Goal: Complete application form

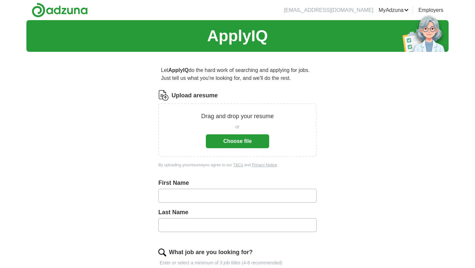
click at [224, 139] on button "Choose file" at bounding box center [237, 141] width 63 height 14
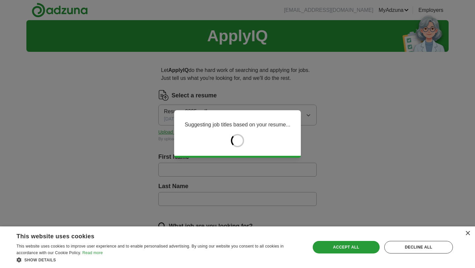
type input "*******"
type input "*****"
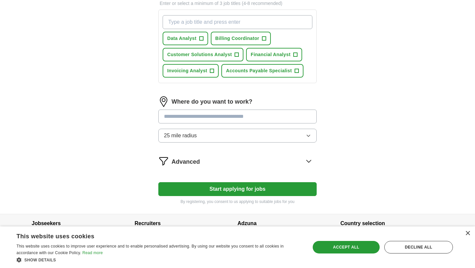
scroll to position [246, 0]
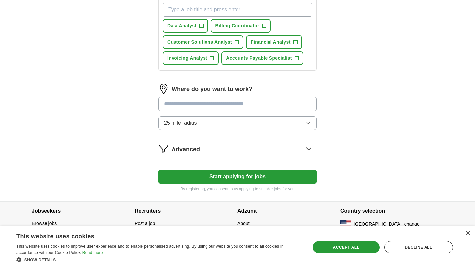
click at [209, 182] on button "Start applying for jobs" at bounding box center [237, 177] width 158 height 14
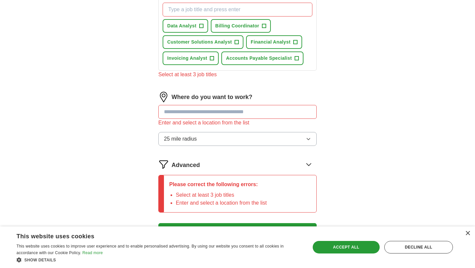
click at [197, 116] on input at bounding box center [237, 112] width 158 height 14
click at [202, 113] on input at bounding box center [237, 112] width 158 height 14
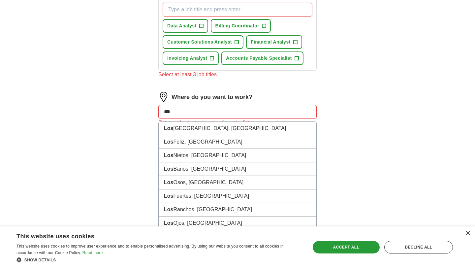
type input "***"
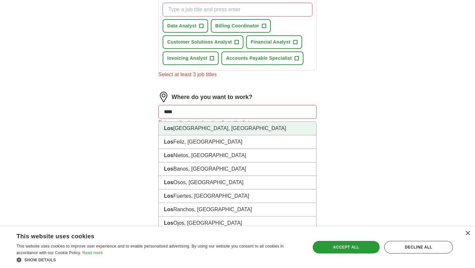
click at [230, 126] on li "[GEOGRAPHIC_DATA], [GEOGRAPHIC_DATA]" at bounding box center [238, 129] width 158 height 14
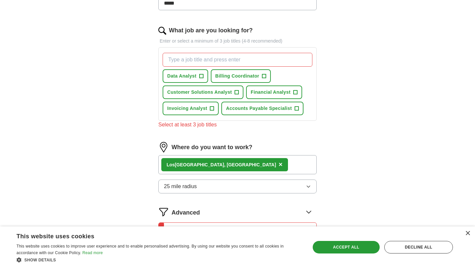
scroll to position [185, 0]
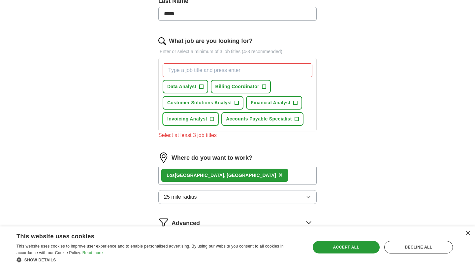
click at [210, 118] on span "+" at bounding box center [212, 119] width 4 height 5
click at [237, 101] on span "+" at bounding box center [237, 102] width 4 height 5
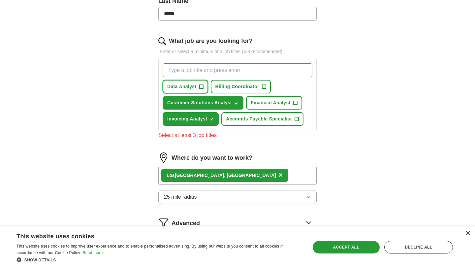
click at [202, 88] on span "+" at bounding box center [201, 86] width 4 height 5
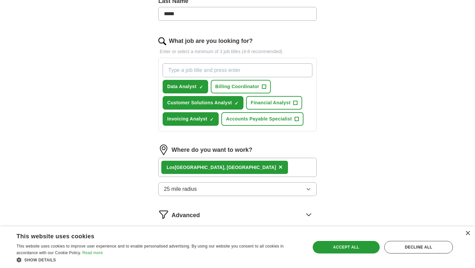
click at [211, 70] on input "What job are you looking for?" at bounding box center [238, 70] width 150 height 14
type input "marketing"
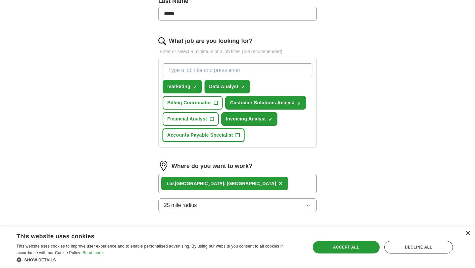
click at [238, 134] on span "+" at bounding box center [238, 135] width 4 height 5
click at [212, 70] on input "What job are you looking for?" at bounding box center [238, 70] width 150 height 14
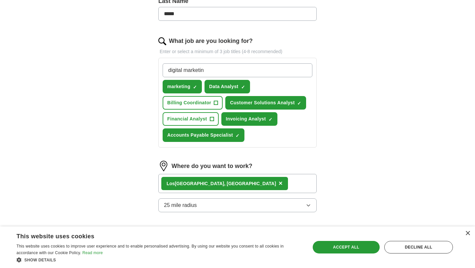
type input "digital marketing"
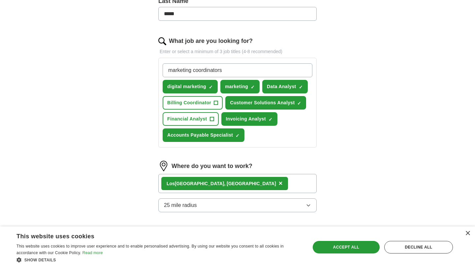
type input "marketing coordinator"
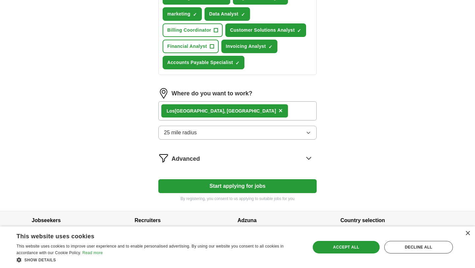
scroll to position [284, 0]
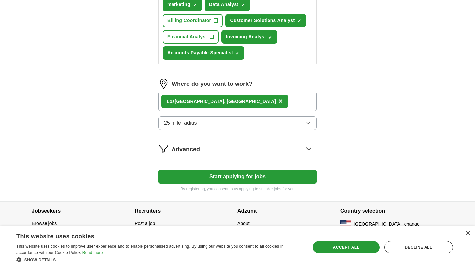
click at [223, 175] on button "Start applying for jobs" at bounding box center [237, 177] width 158 height 14
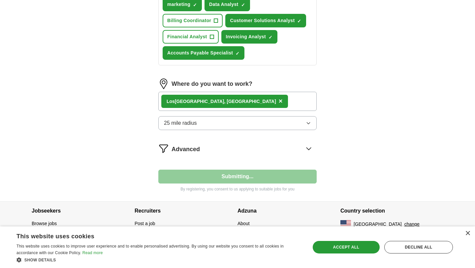
select select "**"
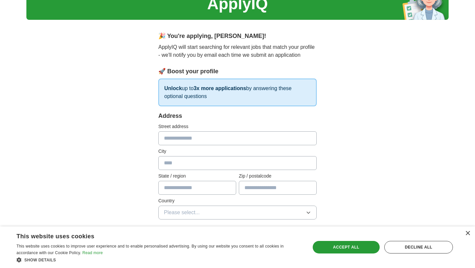
scroll to position [35, 0]
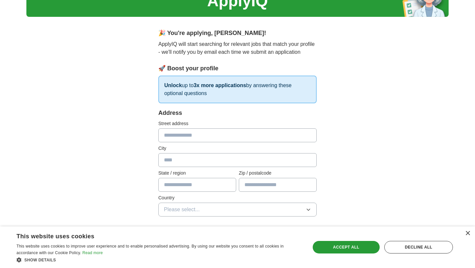
click at [202, 138] on input "text" at bounding box center [237, 135] width 158 height 14
type input "**********"
type input "**"
type input "*****"
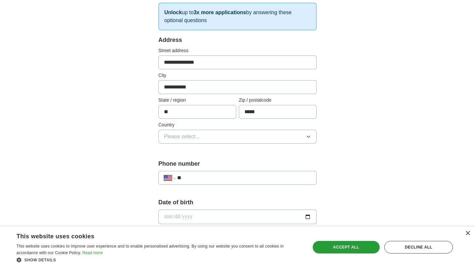
scroll to position [110, 0]
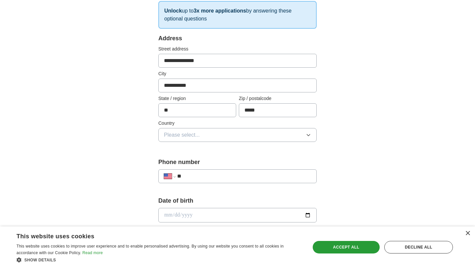
click at [209, 141] on button "Please select..." at bounding box center [237, 135] width 158 height 14
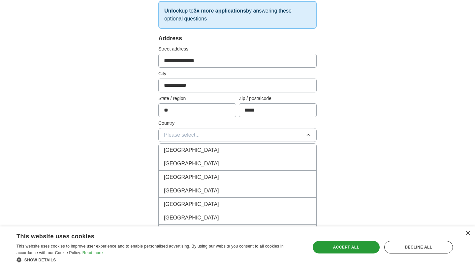
click at [196, 163] on div "[GEOGRAPHIC_DATA]" at bounding box center [237, 164] width 147 height 8
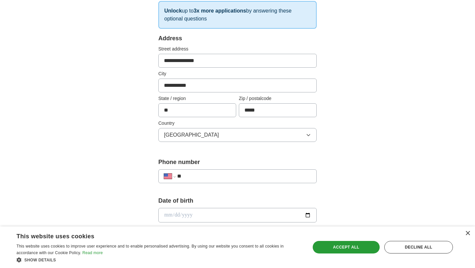
click at [199, 175] on input "**" at bounding box center [244, 176] width 134 height 8
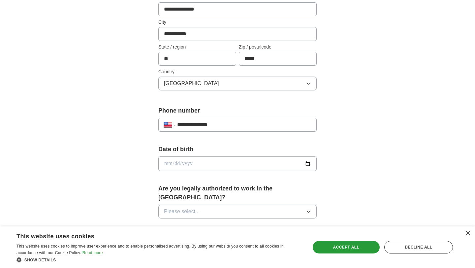
scroll to position [163, 0]
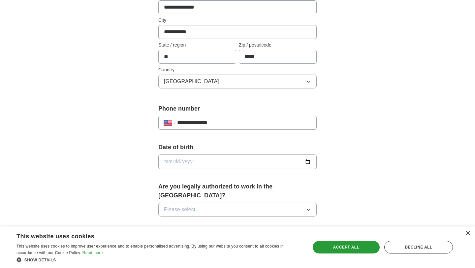
type input "**********"
click at [266, 162] on input "date" at bounding box center [237, 162] width 158 height 15
type input "**********"
click at [242, 207] on button "Please select..." at bounding box center [237, 210] width 158 height 14
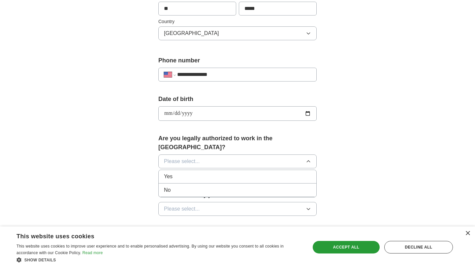
scroll to position [225, 0]
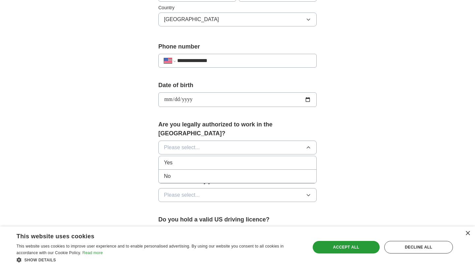
click at [203, 159] on div "Yes" at bounding box center [237, 163] width 147 height 8
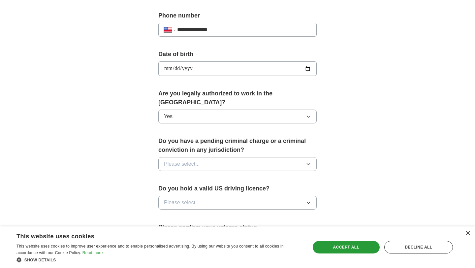
scroll to position [258, 0]
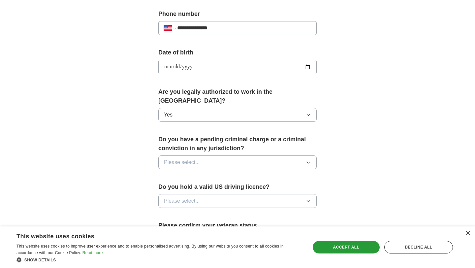
click at [213, 156] on button "Please select..." at bounding box center [237, 163] width 158 height 14
click at [192, 187] on div "No" at bounding box center [237, 191] width 147 height 8
click at [188, 197] on span "Please select..." at bounding box center [182, 201] width 36 height 8
click at [182, 213] on li "Yes" at bounding box center [238, 217] width 158 height 14
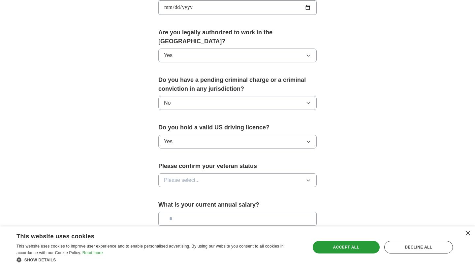
scroll to position [318, 0]
click at [181, 176] on span "Please select..." at bounding box center [182, 180] width 36 height 8
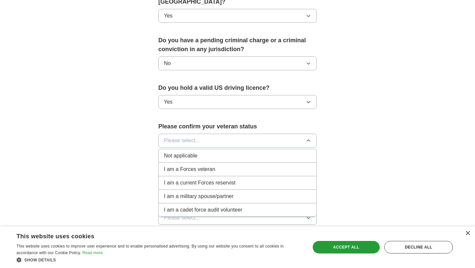
scroll to position [362, 0]
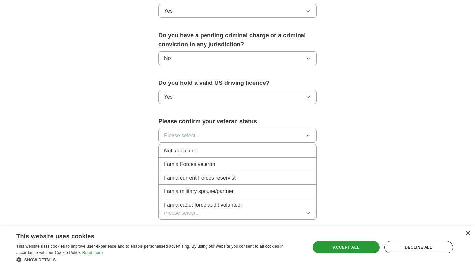
click at [185, 147] on span "Not applicable" at bounding box center [180, 151] width 33 height 8
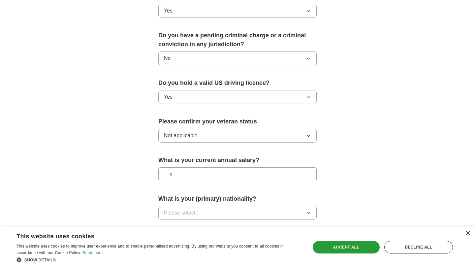
click at [184, 167] on input "text" at bounding box center [237, 174] width 158 height 14
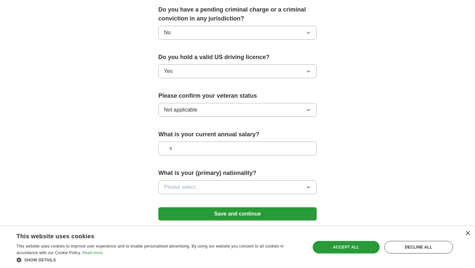
scroll to position [390, 0]
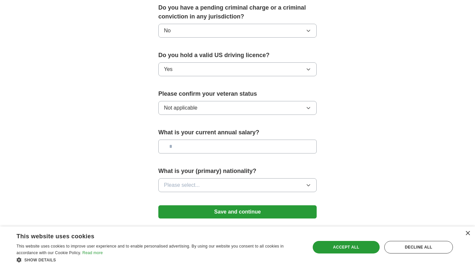
click at [182, 181] on span "Please select..." at bounding box center [182, 185] width 36 height 8
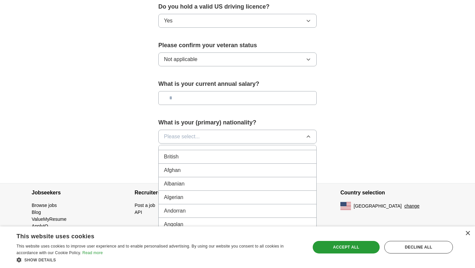
scroll to position [0, 0]
click at [178, 148] on span "American" at bounding box center [175, 152] width 22 height 8
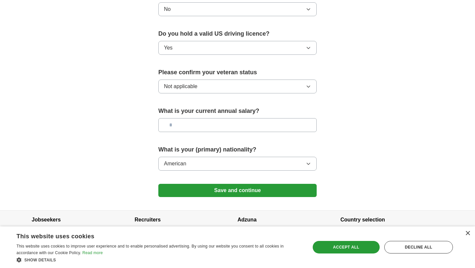
click at [192, 184] on button "Save and continue" at bounding box center [237, 190] width 158 height 13
